Goal: Find specific page/section: Find specific page/section

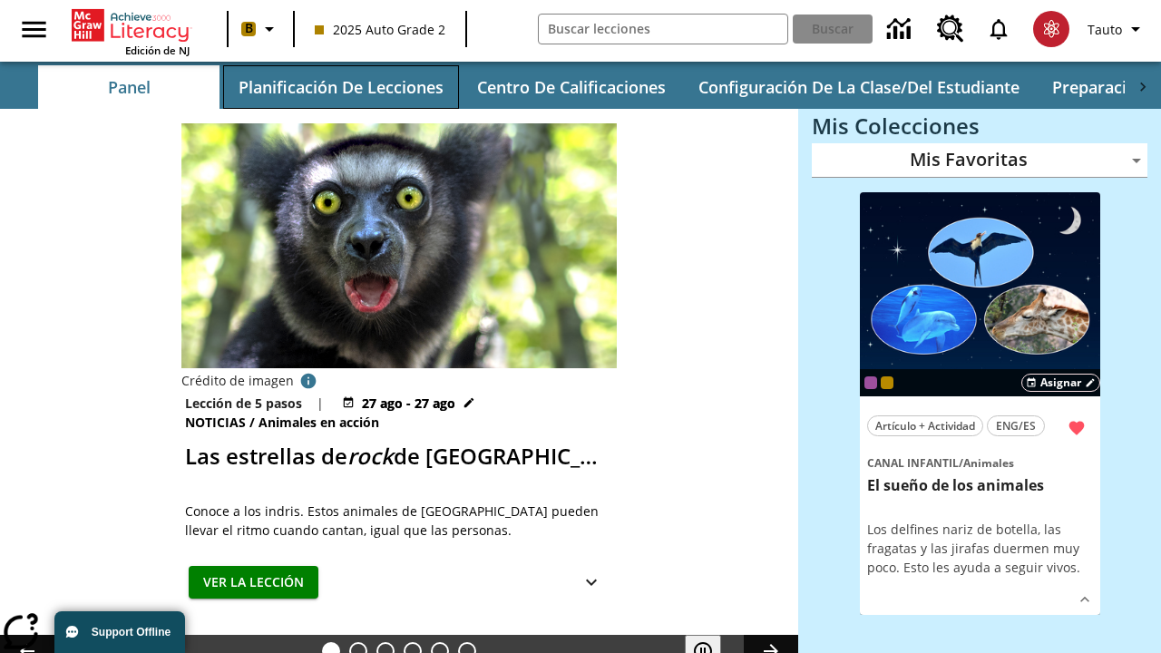
click at [340, 87] on button "Planificación de lecciones" at bounding box center [341, 87] width 236 height 44
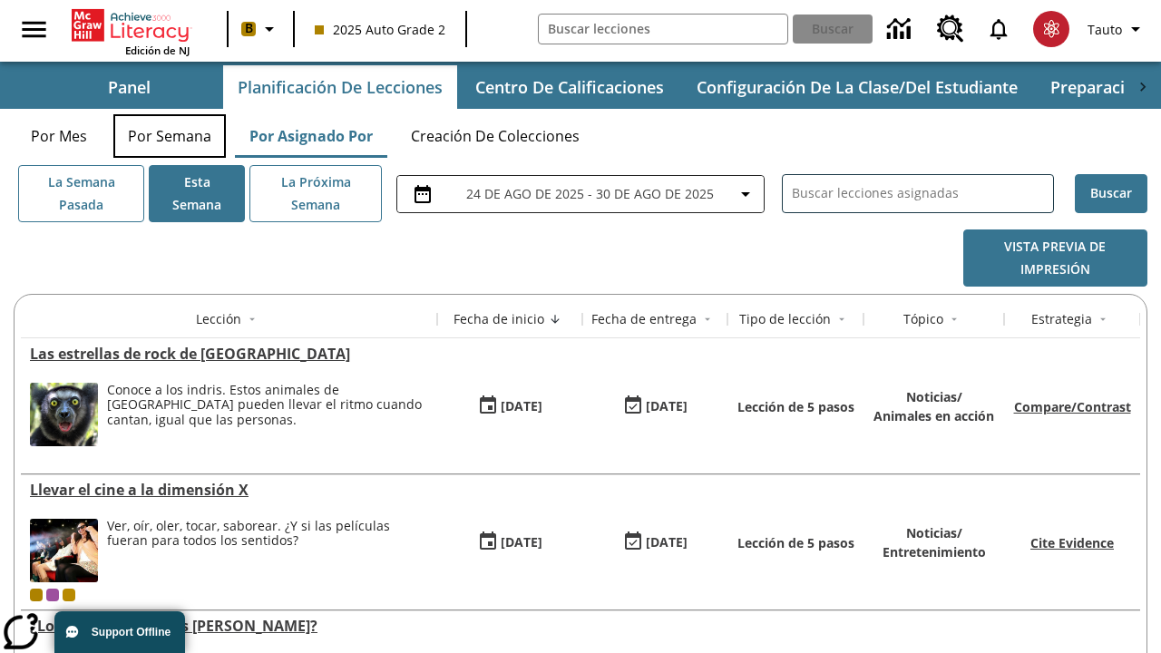
click at [170, 136] on button "Por semana" at bounding box center [169, 136] width 112 height 44
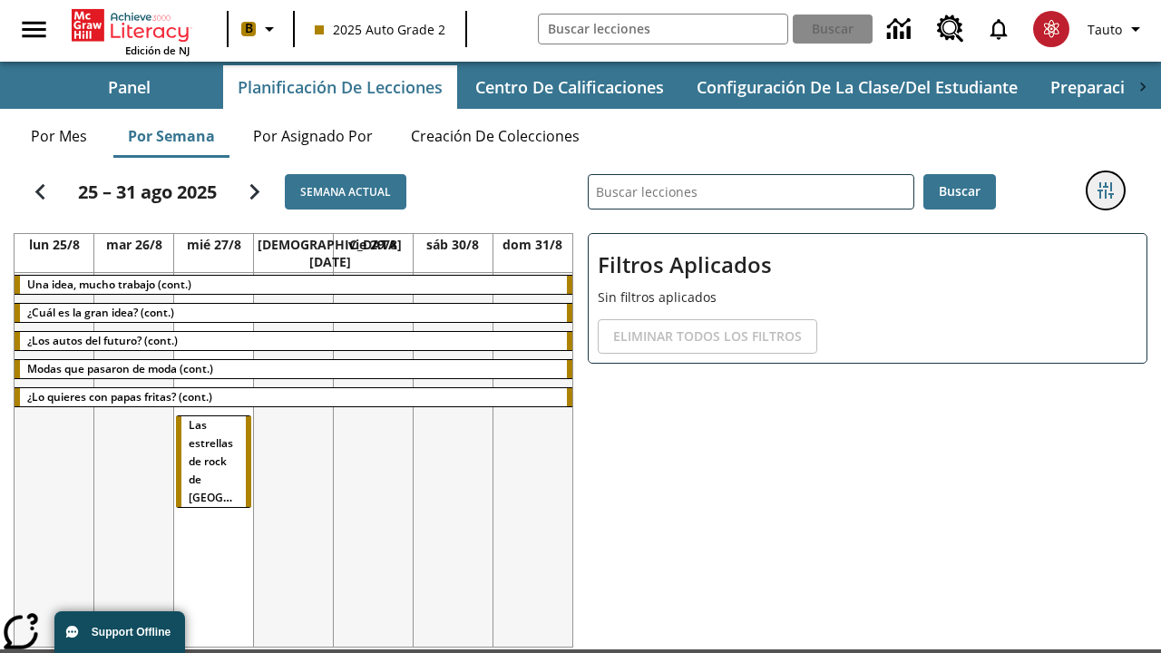
click at [1105, 191] on icon "Menú lateral de filtros" at bounding box center [1106, 190] width 16 height 16
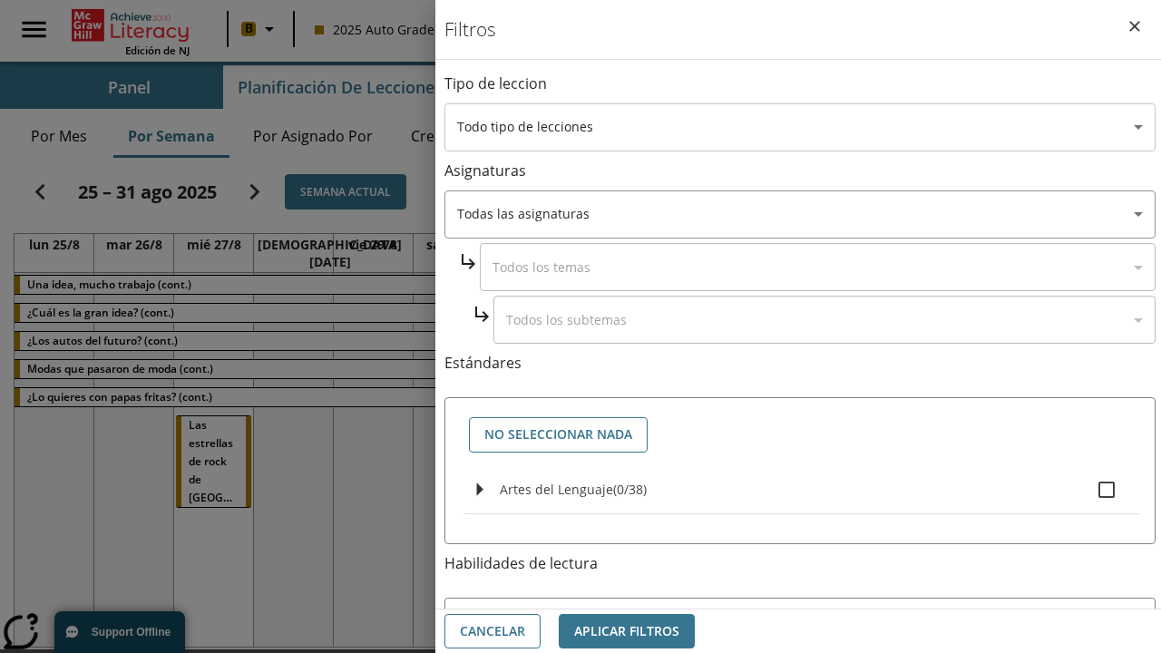
click at [800, 127] on body "[MEDICAL_DATA] al contenido principal Edición de NJ B 2025 Auto Grade 2 Buscar …" at bounding box center [580, 383] width 1161 height 767
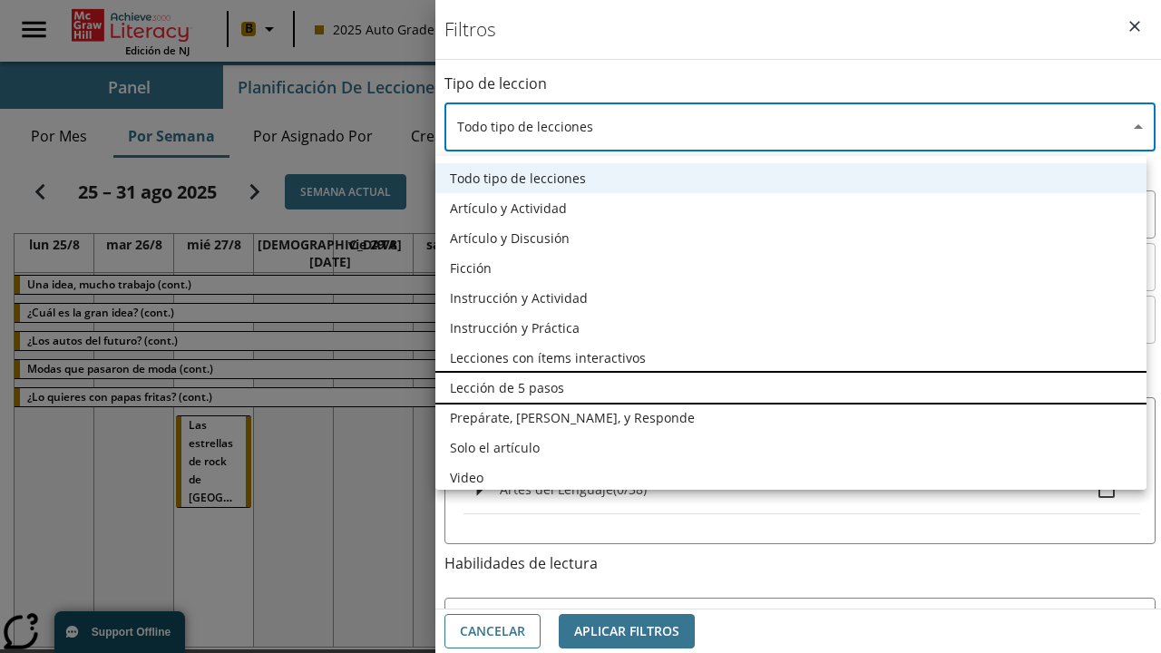
click at [791, 387] on li "Lección de 5 pasos" at bounding box center [790, 388] width 711 height 30
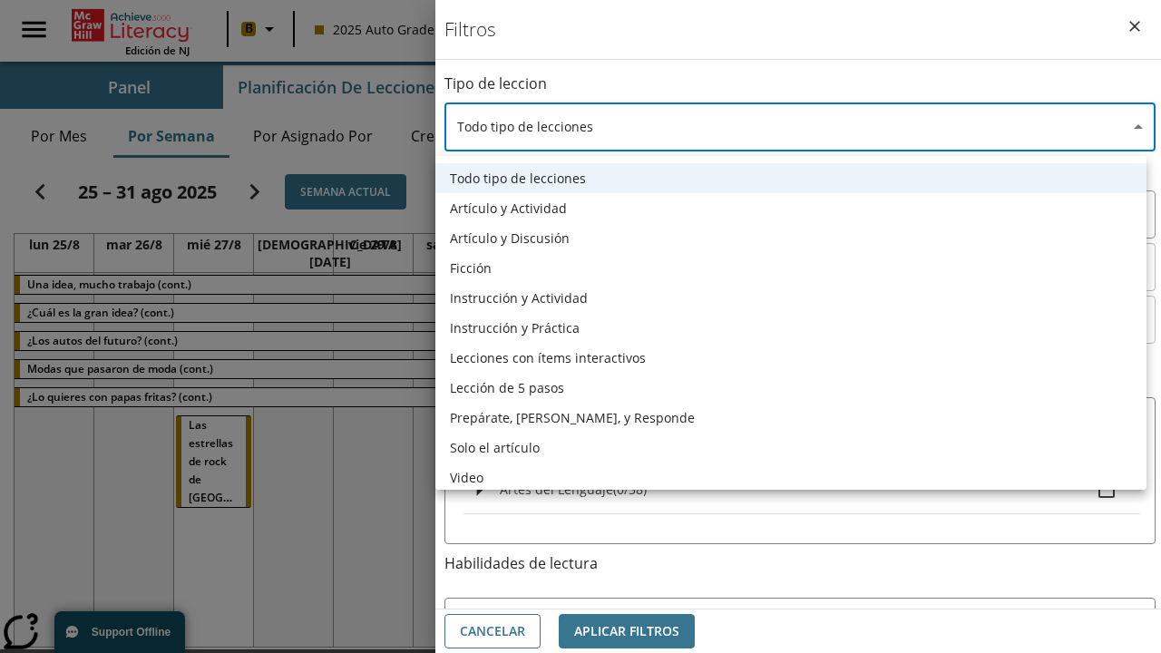
type input "1"
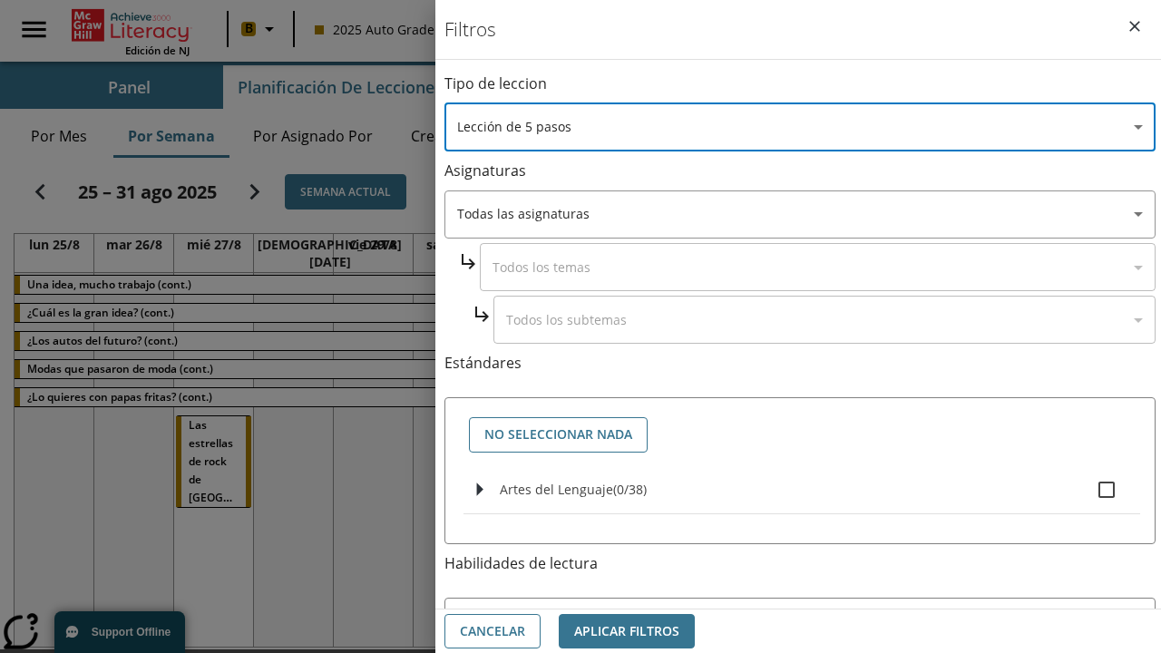
click at [800, 440] on body "[MEDICAL_DATA] al contenido principal Edición de NJ B 2025 Auto Grade 2 Buscar …" at bounding box center [580, 383] width 1161 height 767
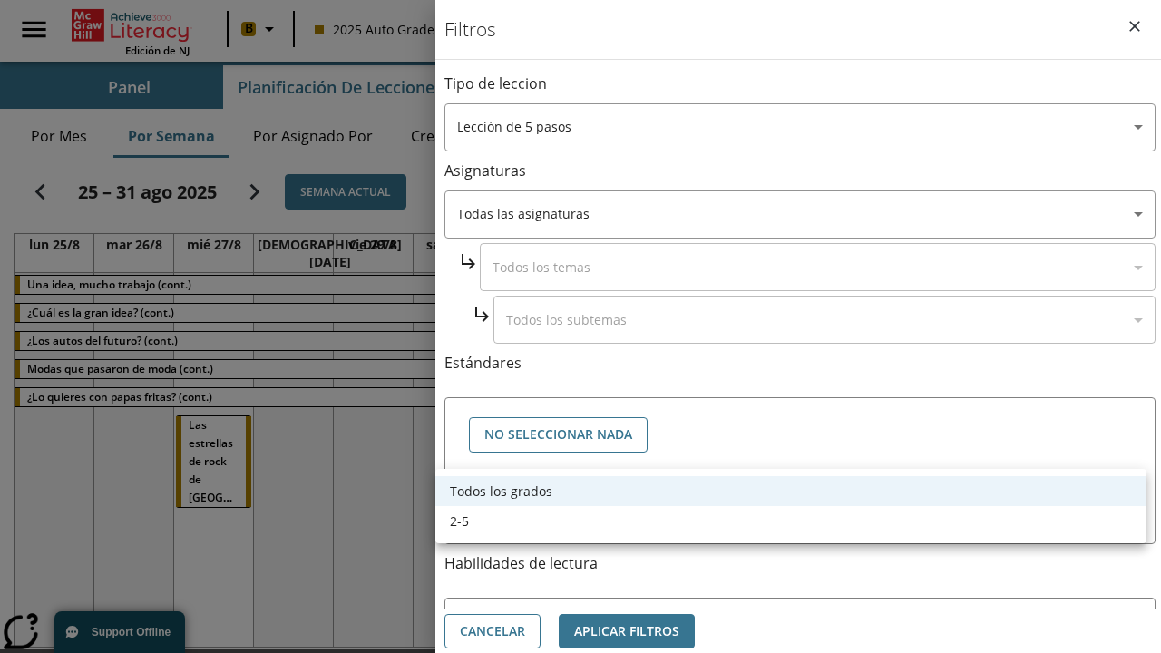
scroll to position [850, 0]
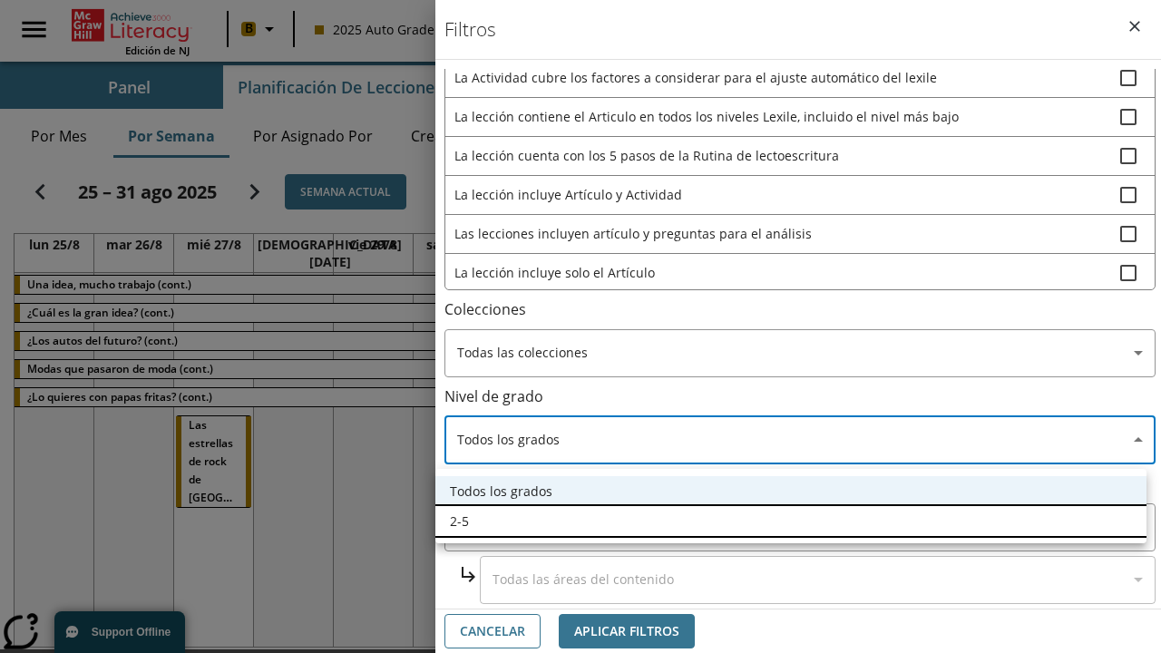
click at [791, 521] on li "2-5" at bounding box center [790, 521] width 711 height 30
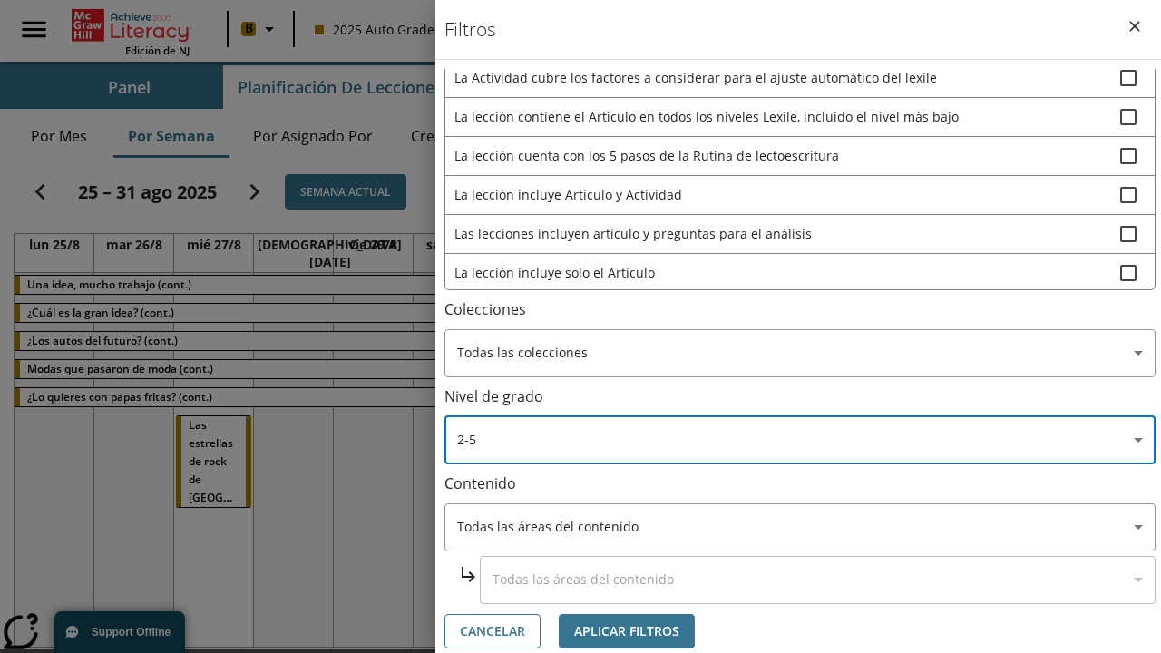
type input "1"
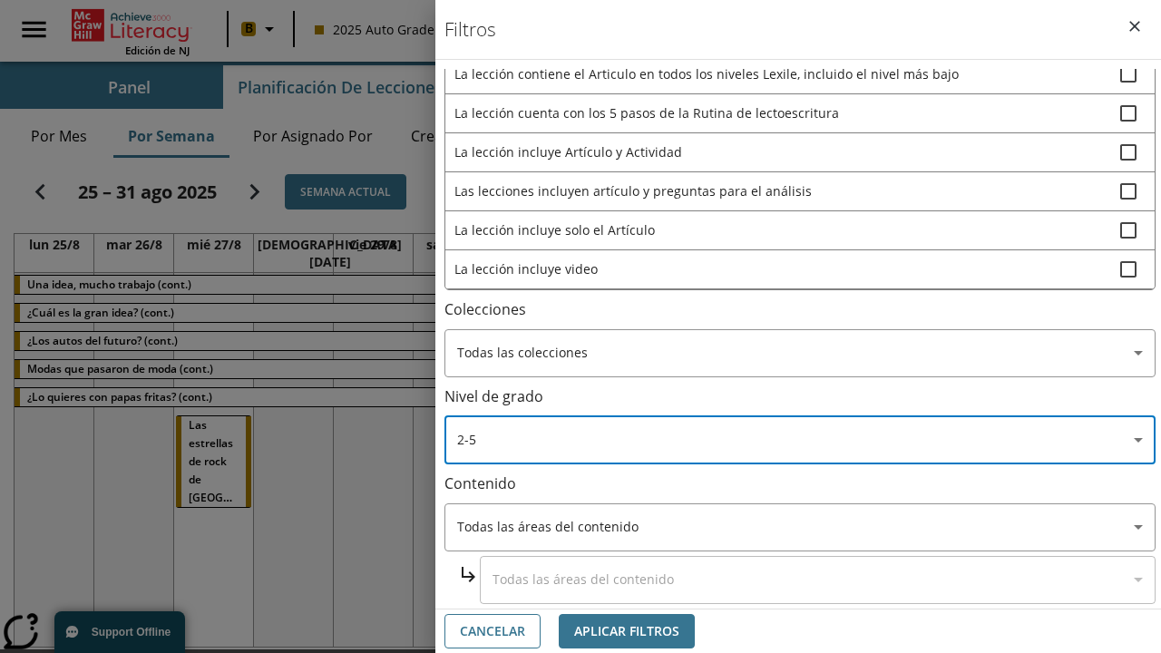
click at [800, 279] on span "La lección incluye video" at bounding box center [788, 268] width 666 height 19
checkbox input "true"
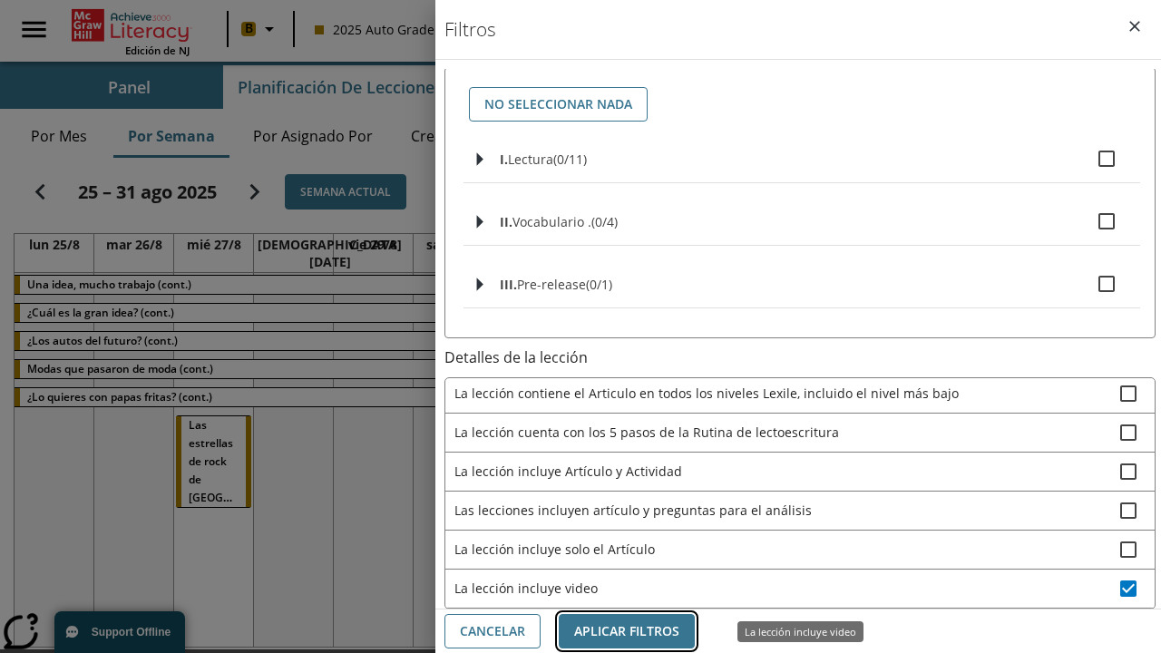
click at [627, 631] on button "Aplicar Filtros" at bounding box center [627, 631] width 136 height 35
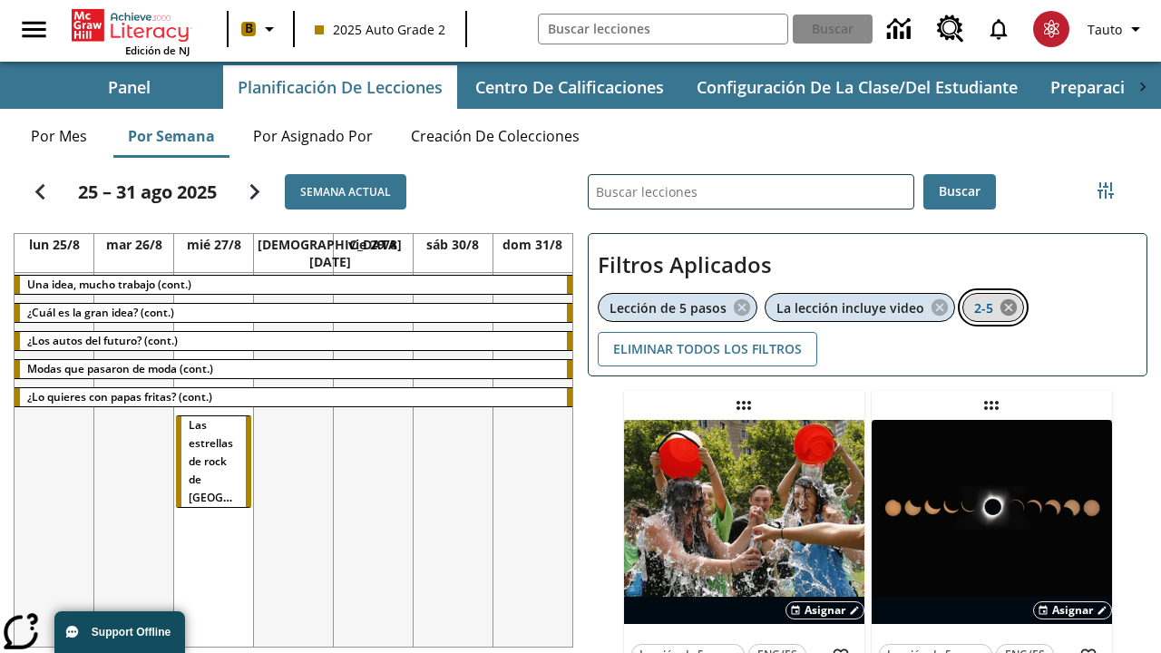
click at [1009, 308] on icon "Eliminar 2-5 el ítem seleccionado del filtro" at bounding box center [1009, 308] width 20 height 20
click at [1105, 191] on icon "Menú lateral de filtros" at bounding box center [1106, 190] width 16 height 16
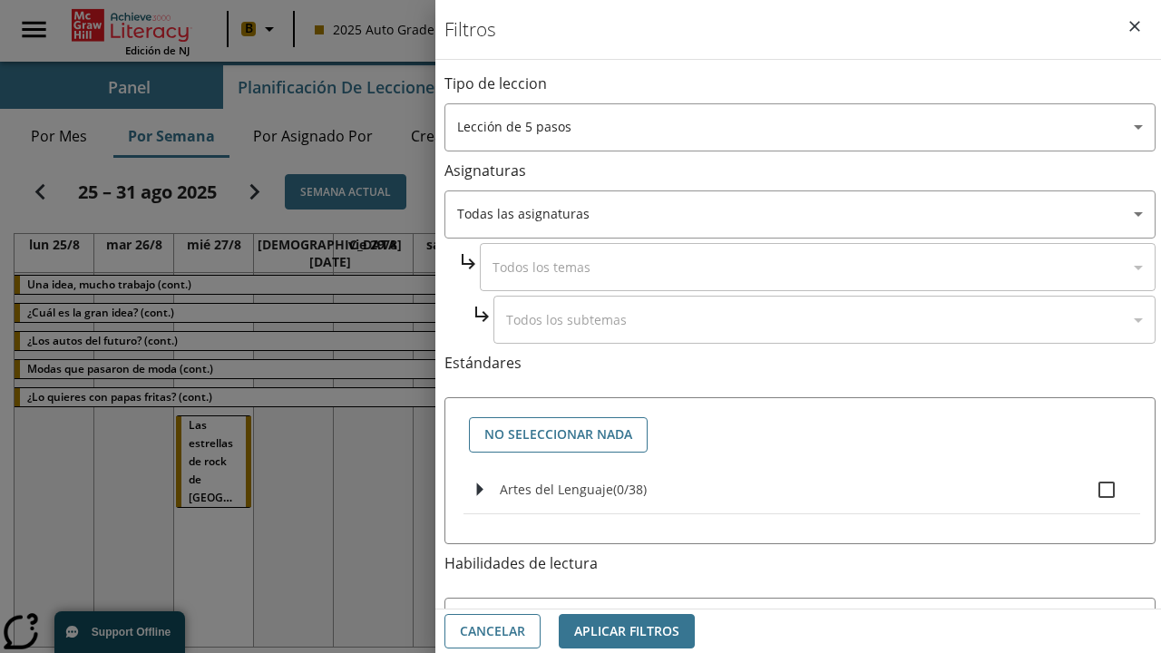
click at [556, 489] on span "Artes del Lenguaje" at bounding box center [556, 489] width 113 height 17
click at [1088, 489] on input "Artes del Lenguaje ( 0 / 38 )" at bounding box center [1107, 490] width 38 height 38
checkbox input "true"
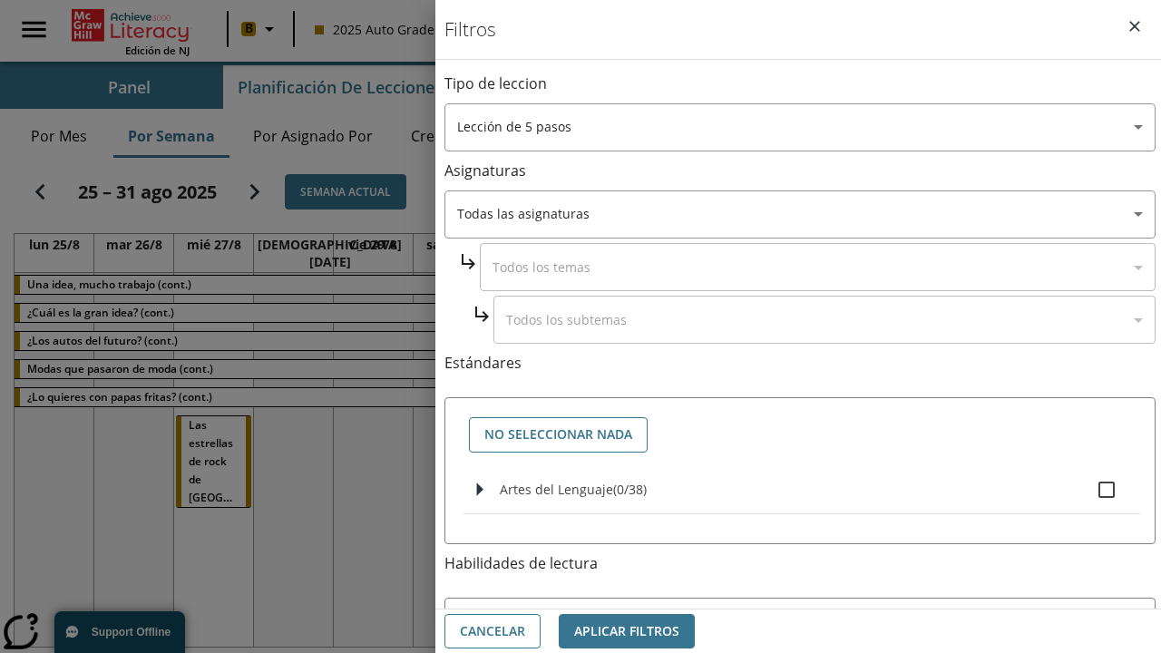
checkbox input "true"
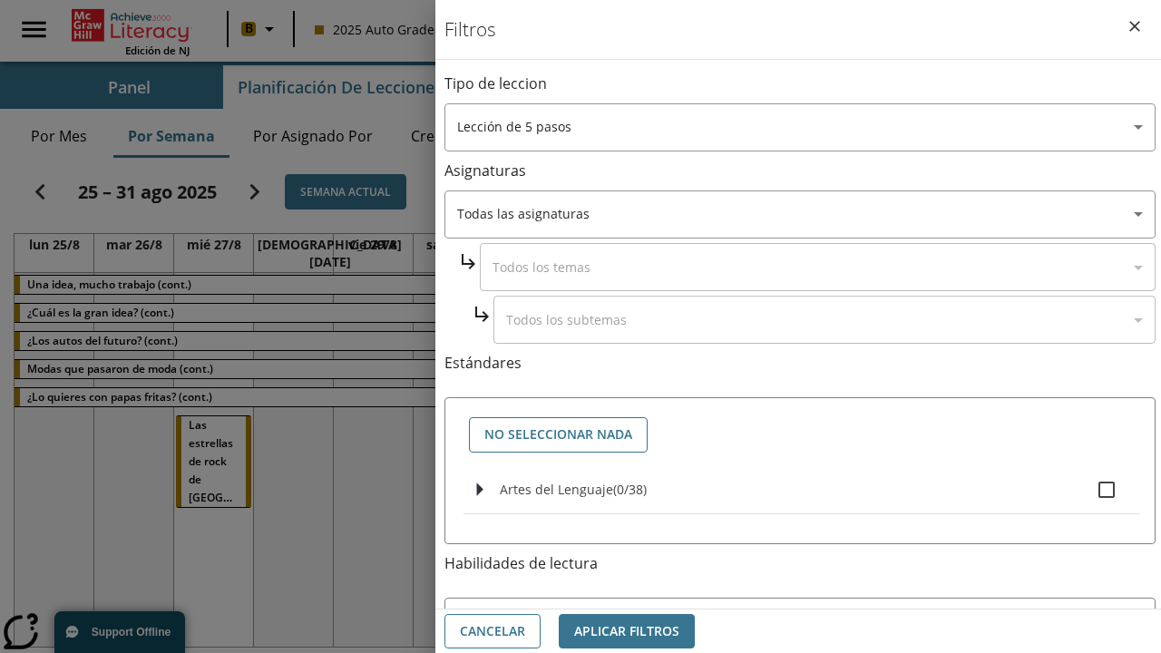
checkbox input "true"
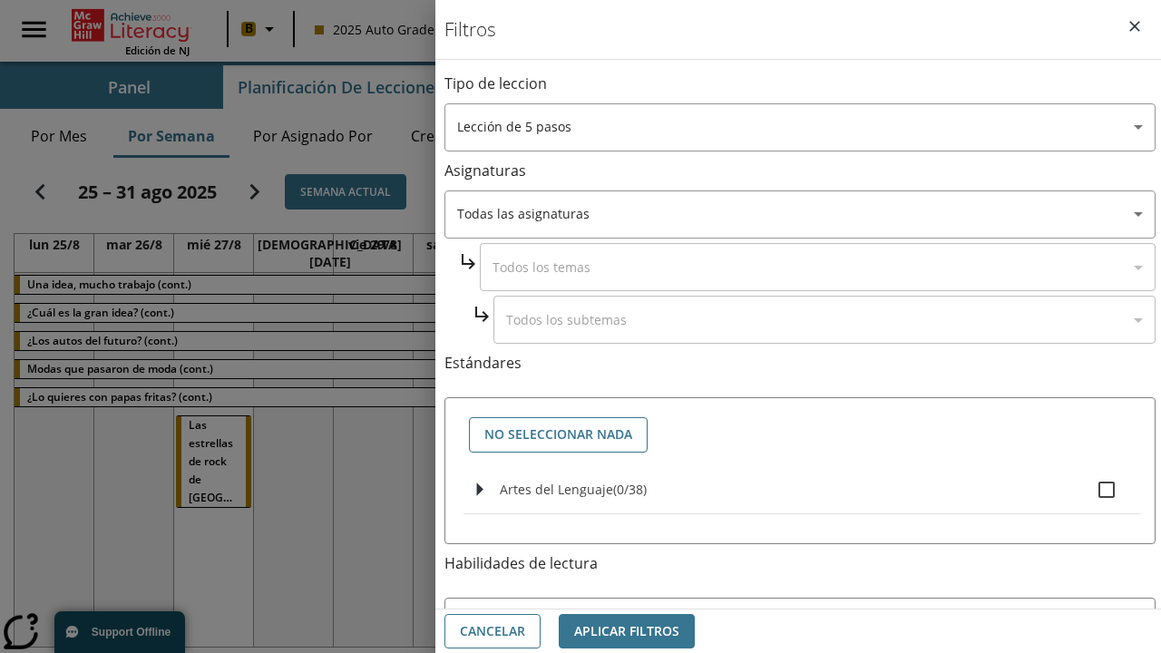
checkbox input "true"
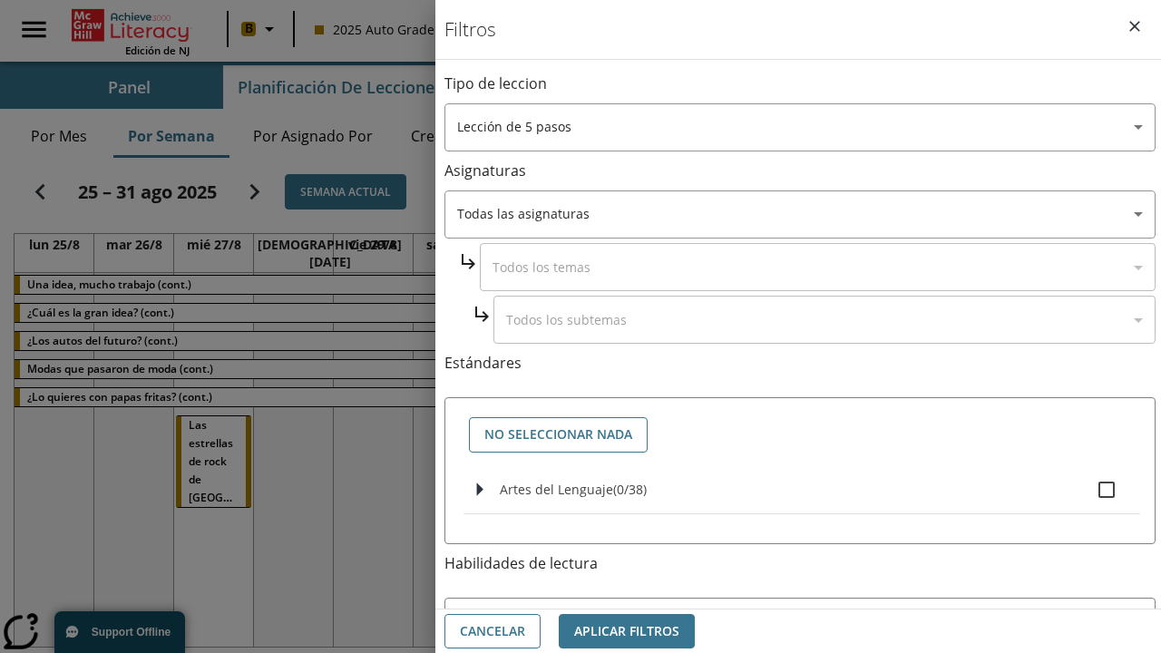
checkbox input "true"
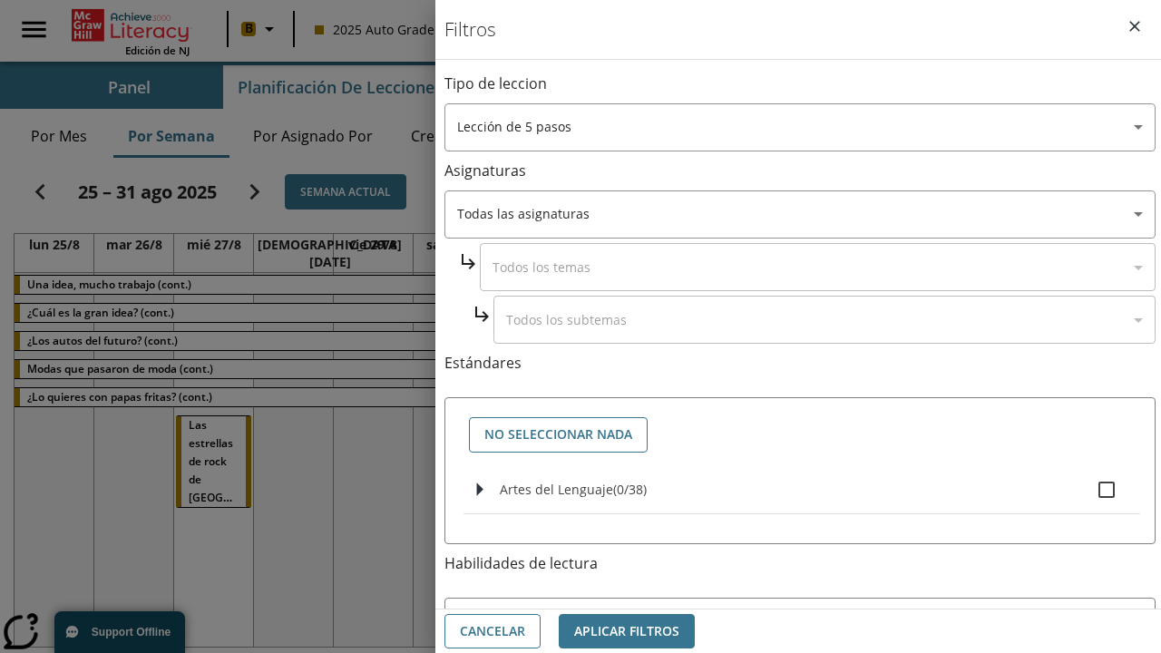
checkbox input "true"
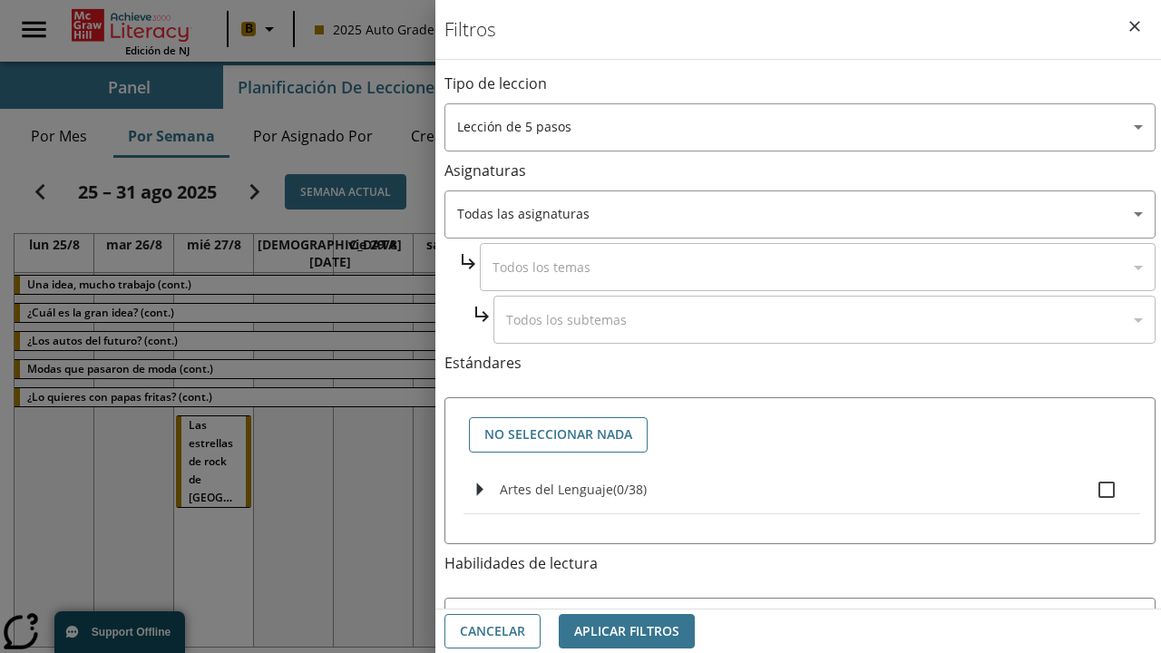
checkbox input "true"
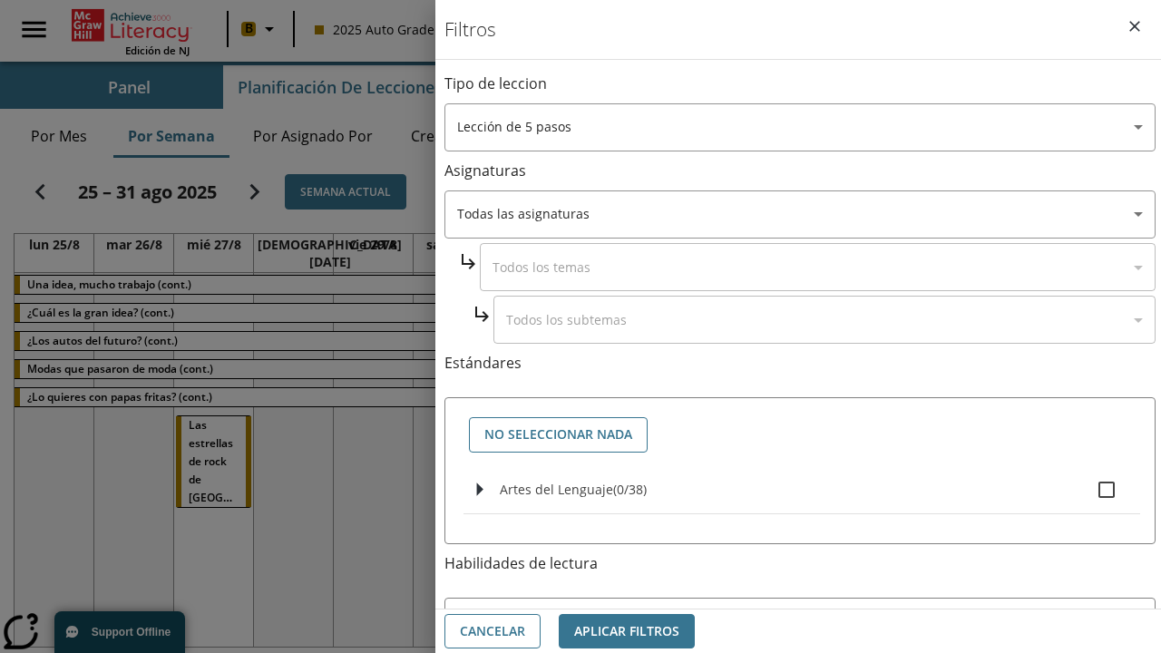
checkbox input "true"
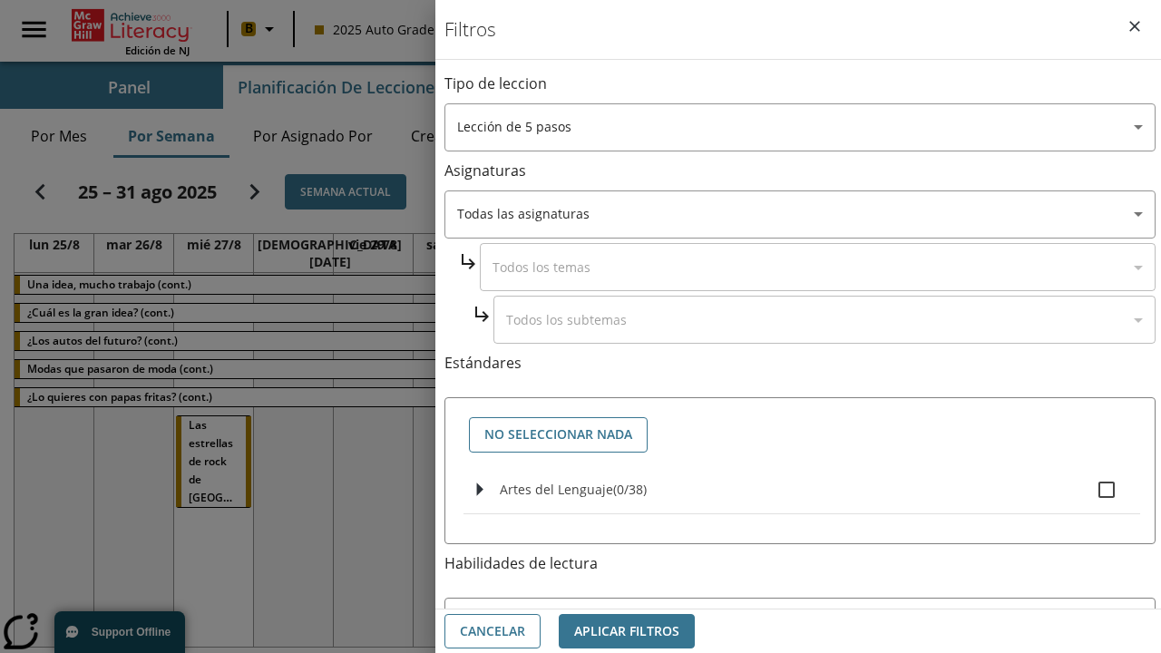
checkbox input "true"
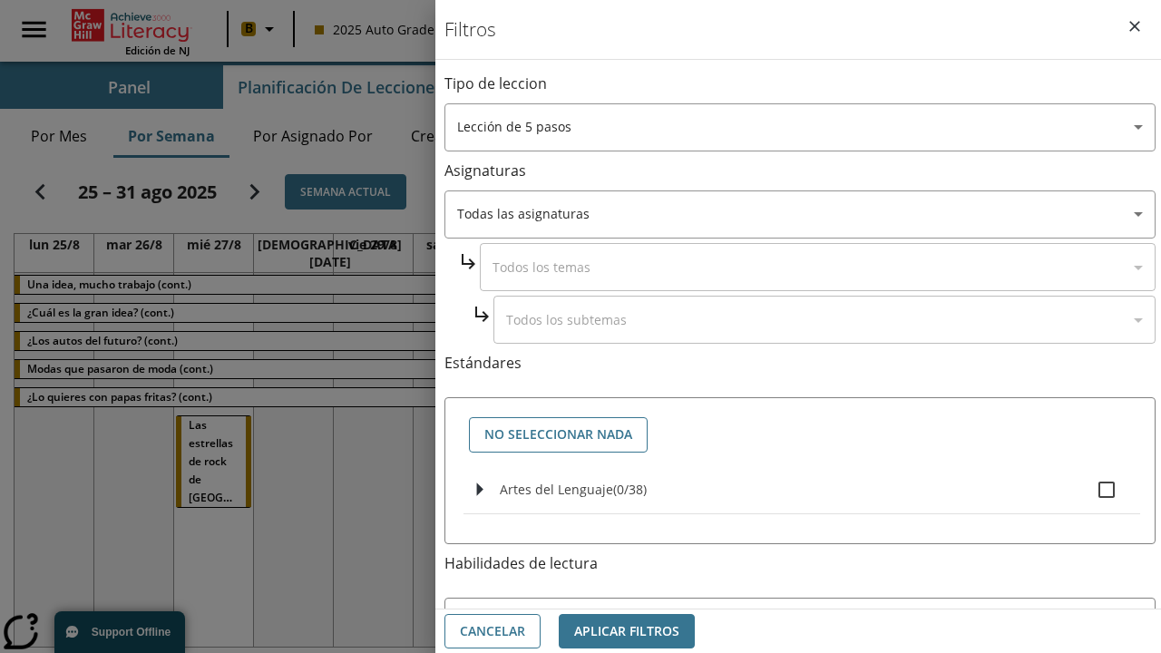
checkbox input "true"
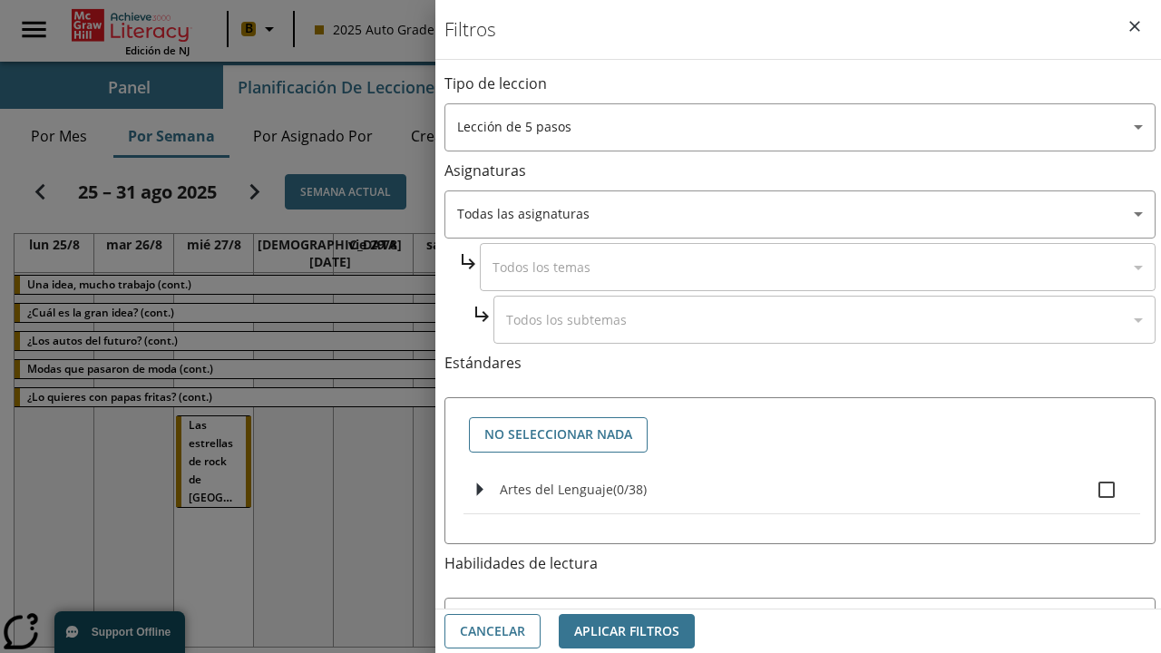
checkbox input "true"
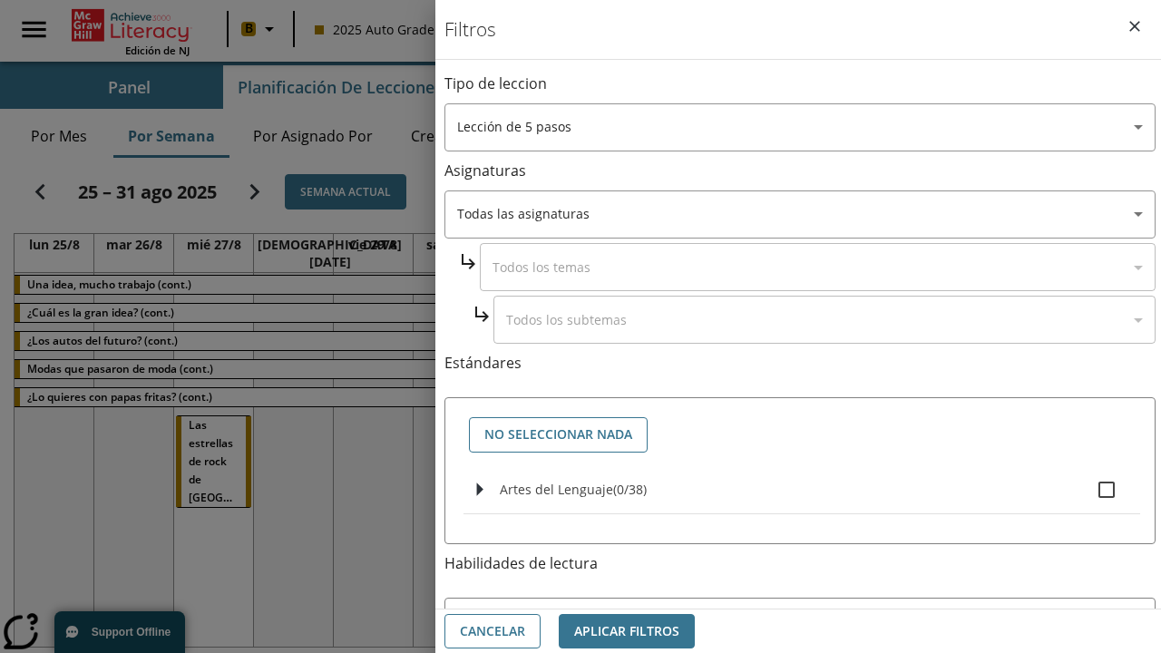
checkbox input "true"
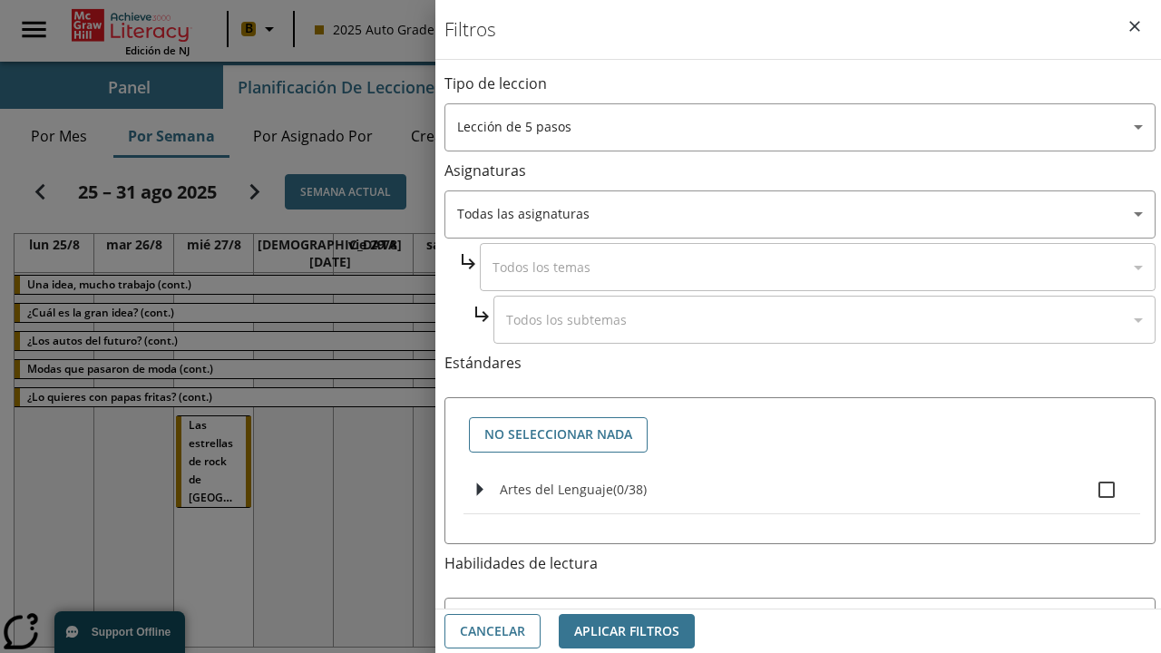
checkbox input "true"
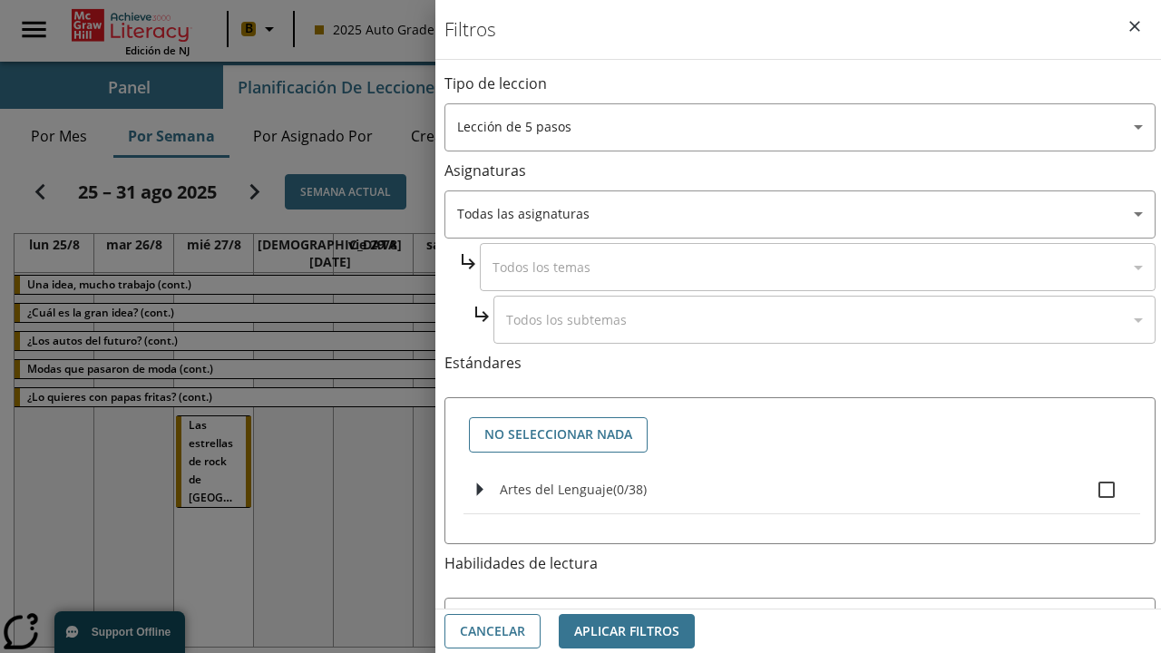
checkbox input "true"
click at [627, 631] on button "Aplicar Filtros" at bounding box center [627, 631] width 136 height 35
